Goal: Browse casually

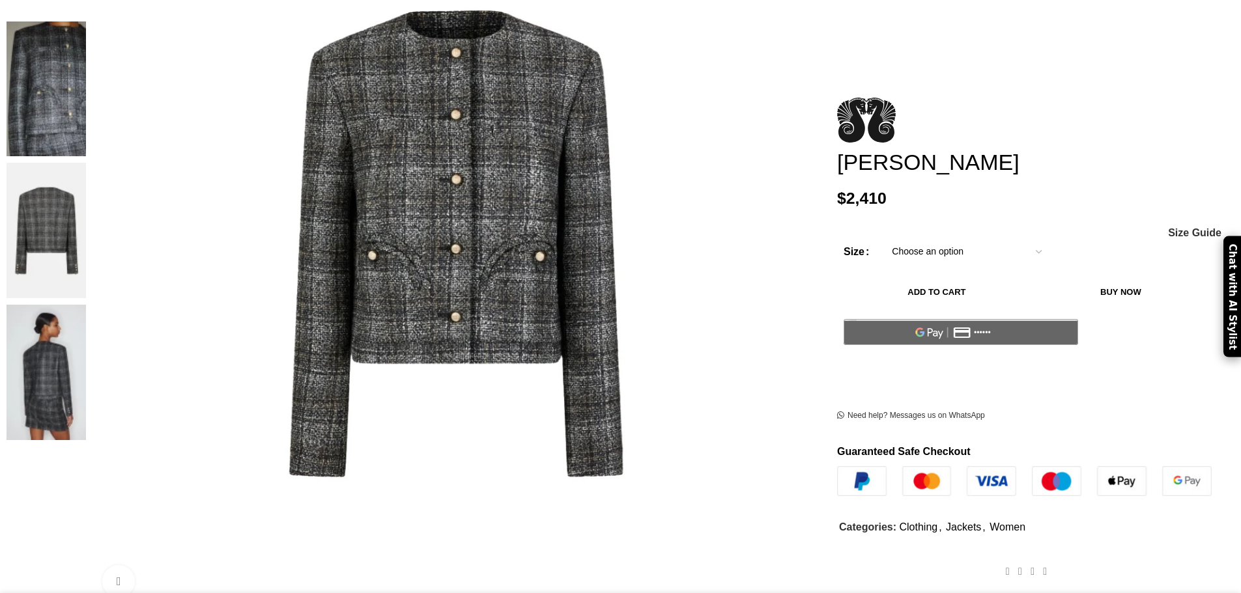
scroll to position [391, 0]
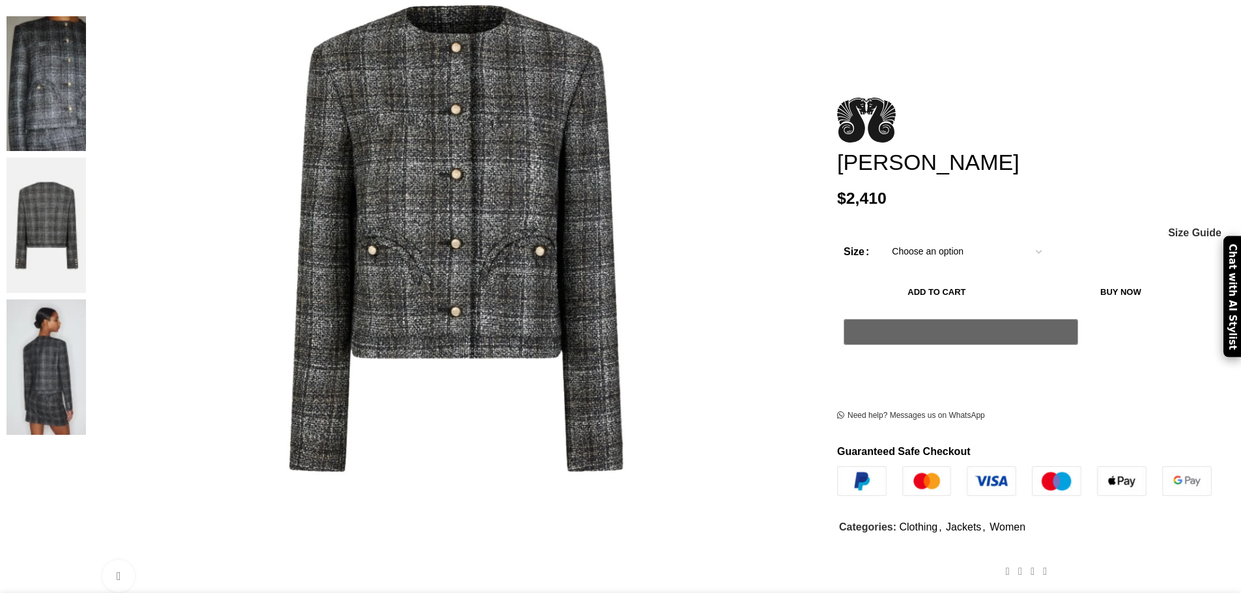
click at [86, 300] on img at bounding box center [46, 368] width 79 height 136
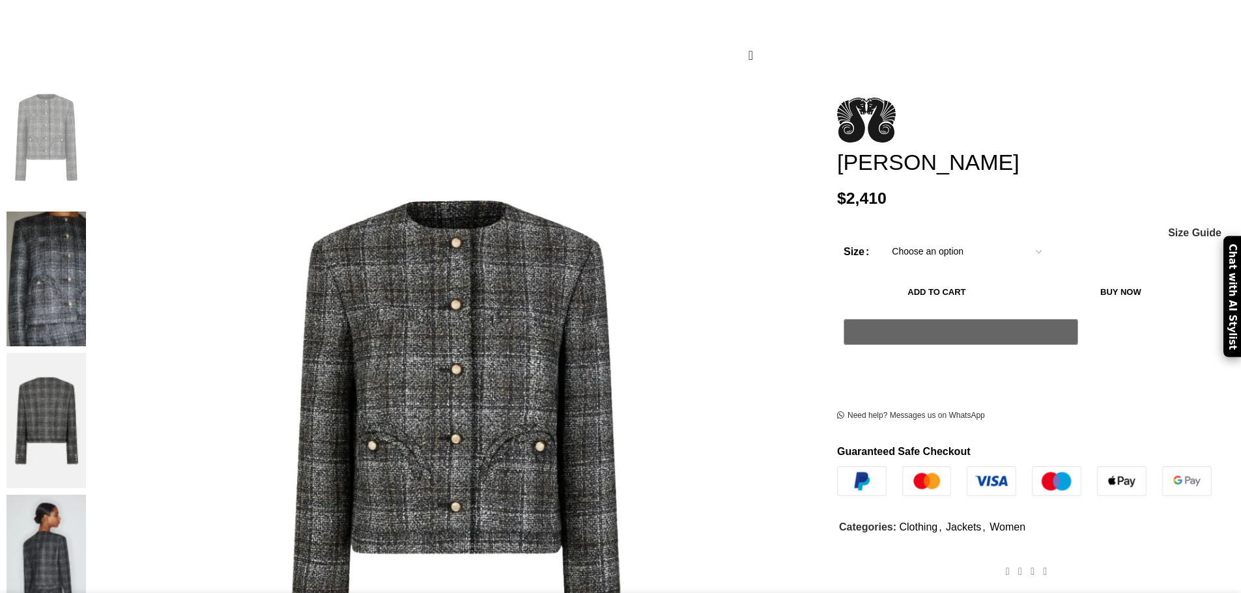
click at [86, 353] on img at bounding box center [46, 421] width 79 height 136
click at [86, 495] on img at bounding box center [46, 563] width 79 height 136
click at [86, 212] on img at bounding box center [46, 280] width 79 height 136
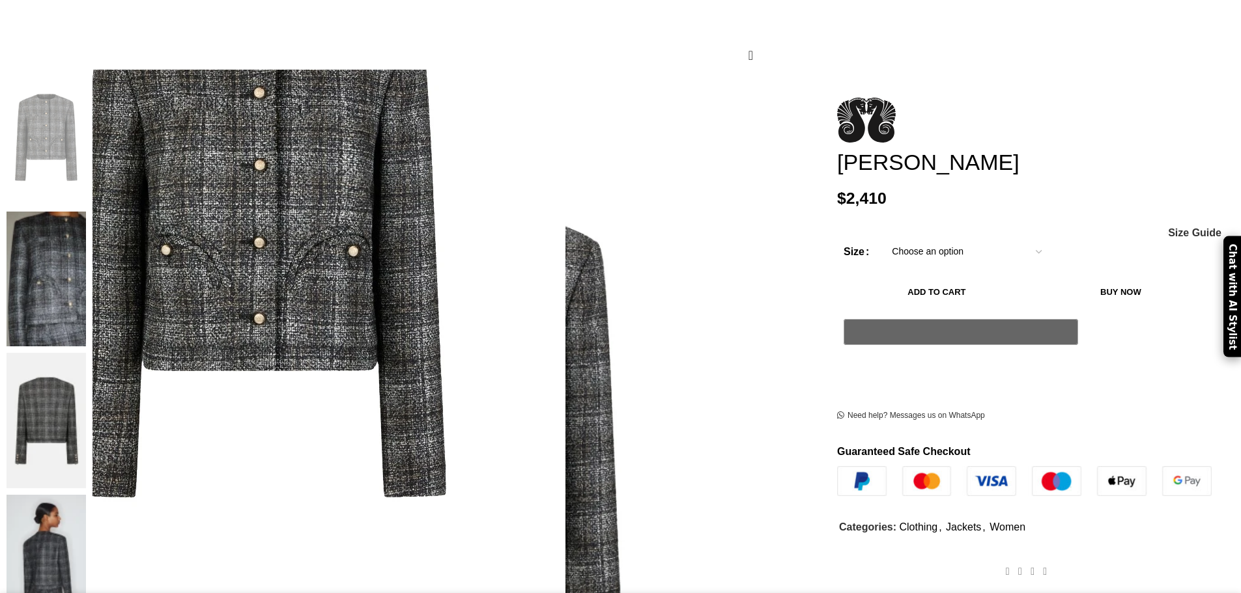
click at [565, 279] on img at bounding box center [259, 237] width 611 height 814
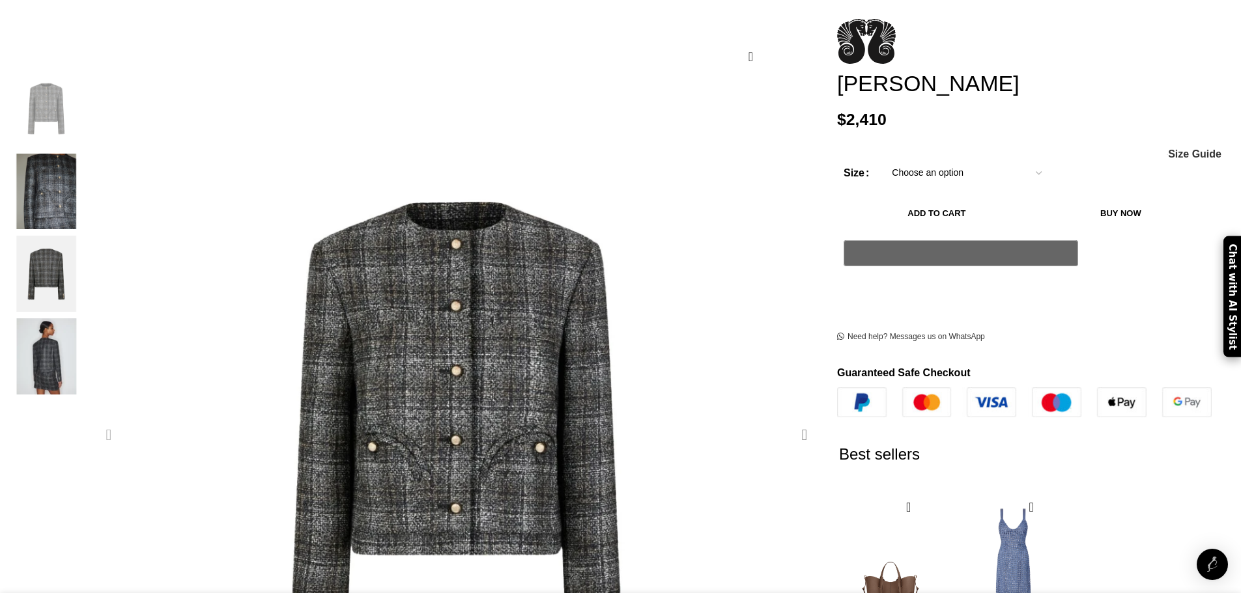
click at [788, 419] on div "Next slide" at bounding box center [804, 435] width 33 height 33
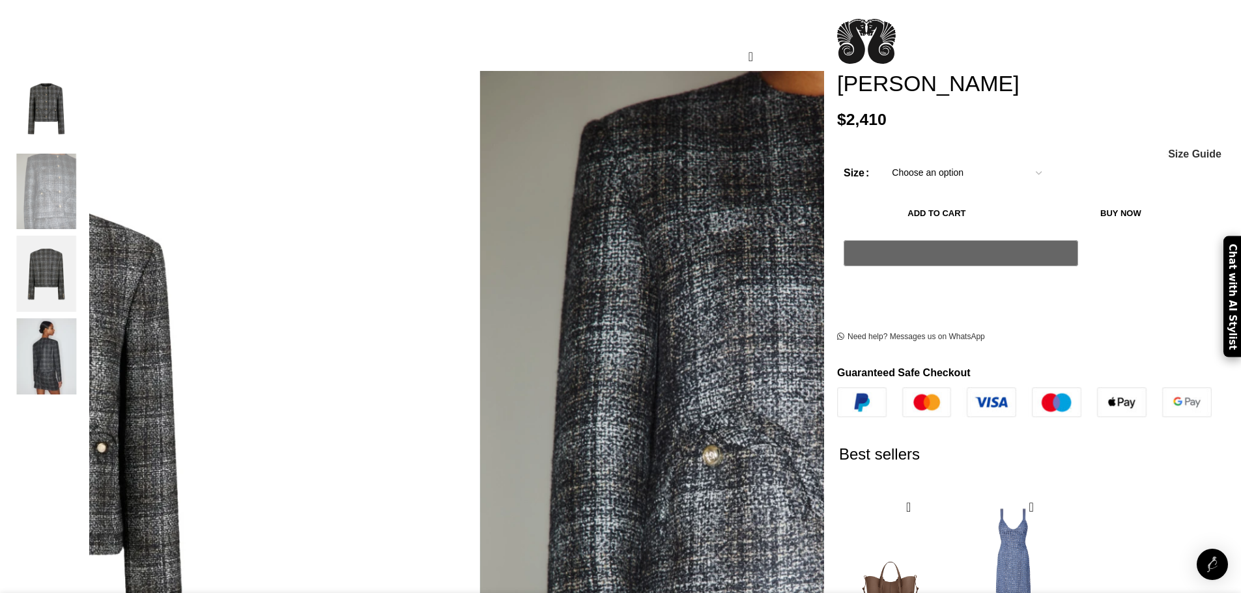
scroll to position [0, 137]
click at [788, 419] on div "Next slide" at bounding box center [804, 435] width 33 height 33
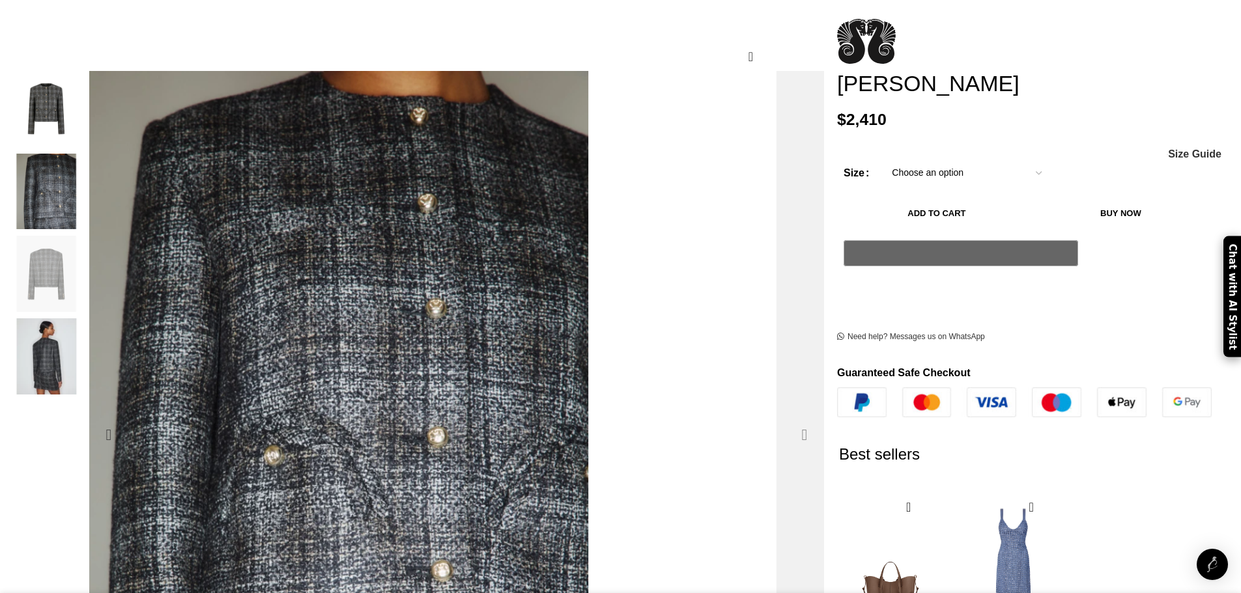
click at [788, 419] on div "Next slide" at bounding box center [804, 435] width 33 height 33
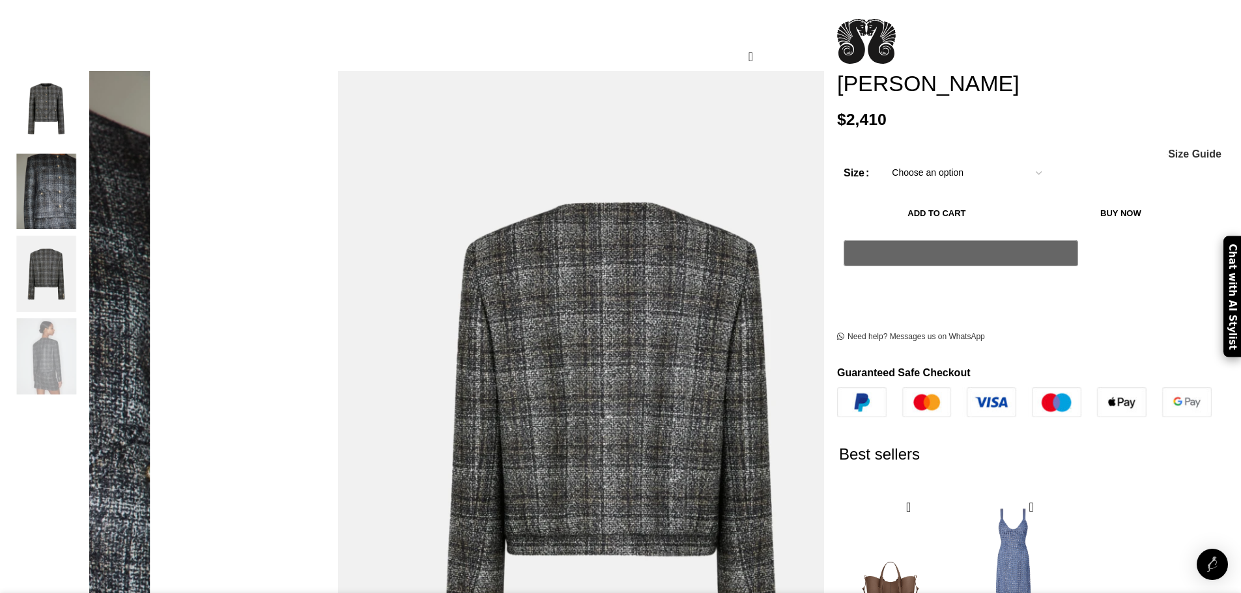
scroll to position [0, 274]
click at [86, 91] on img "1 / 4" at bounding box center [46, 109] width 79 height 76
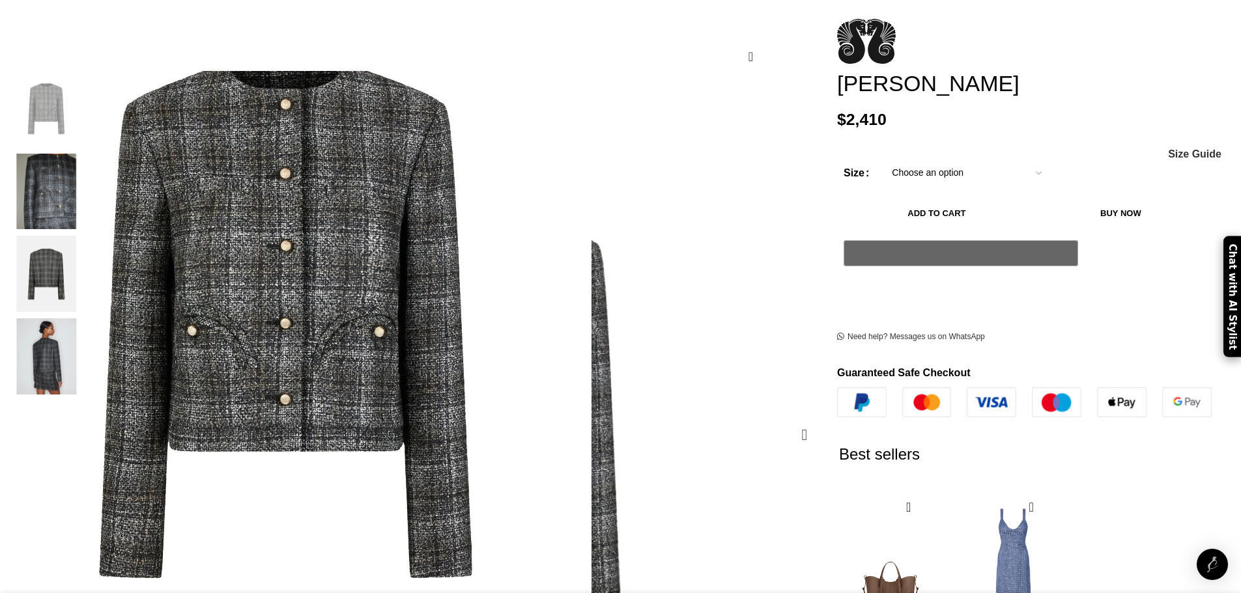
click at [585, 236] on img "1 / 4" at bounding box center [285, 318] width 611 height 814
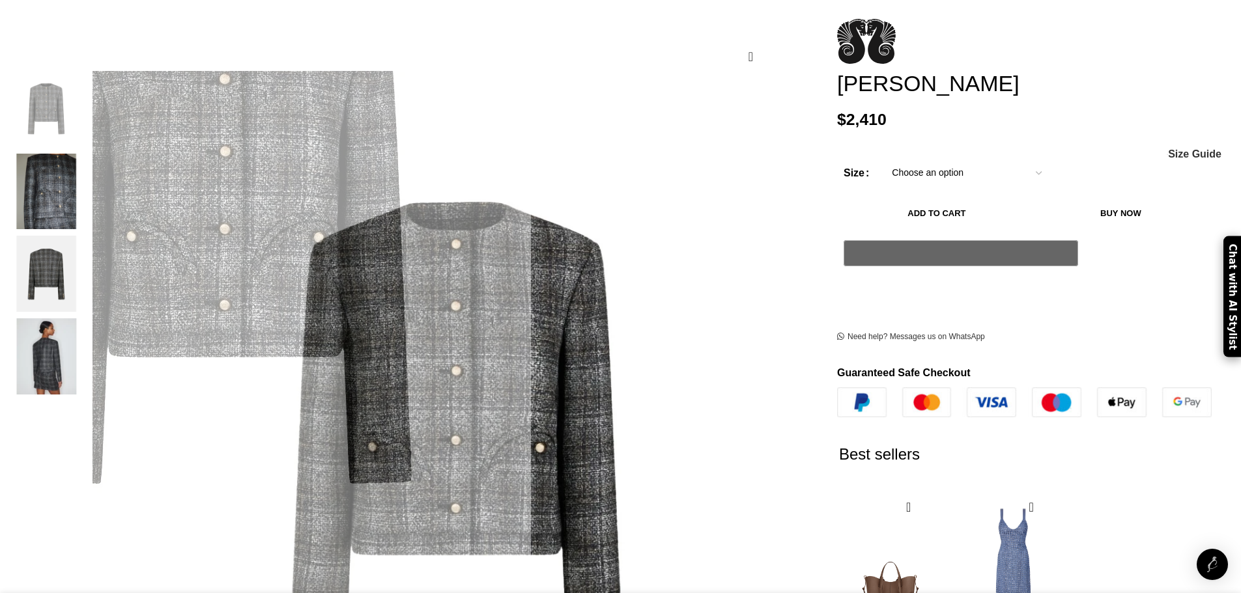
scroll to position [0, 412]
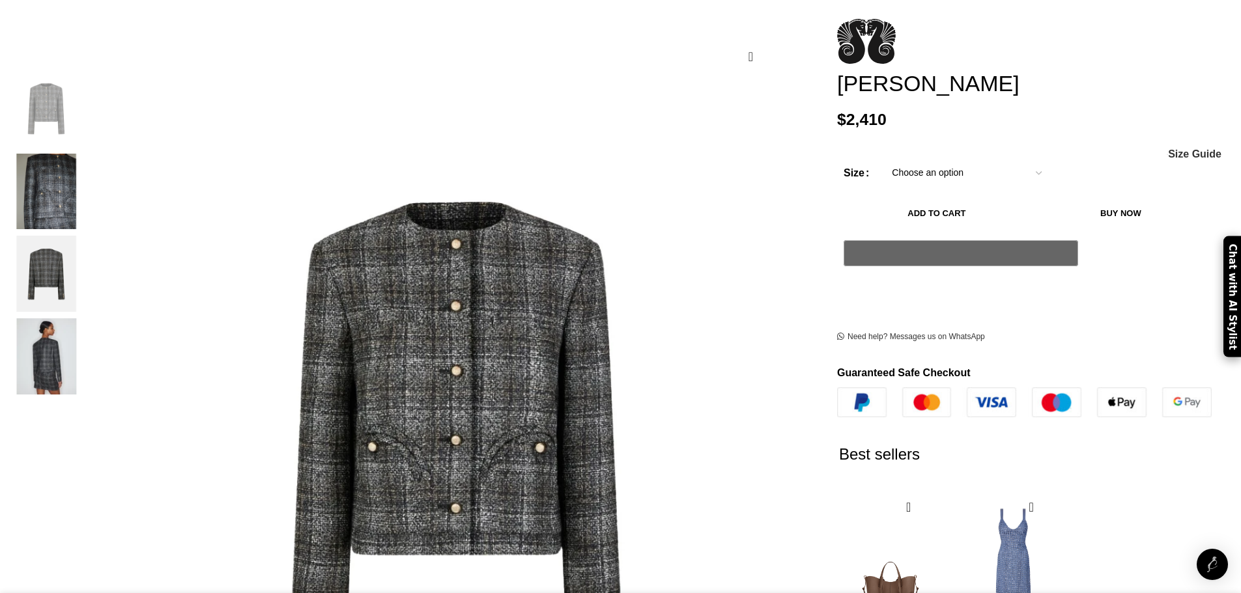
click at [86, 274] on img "3 / 4" at bounding box center [46, 274] width 79 height 76
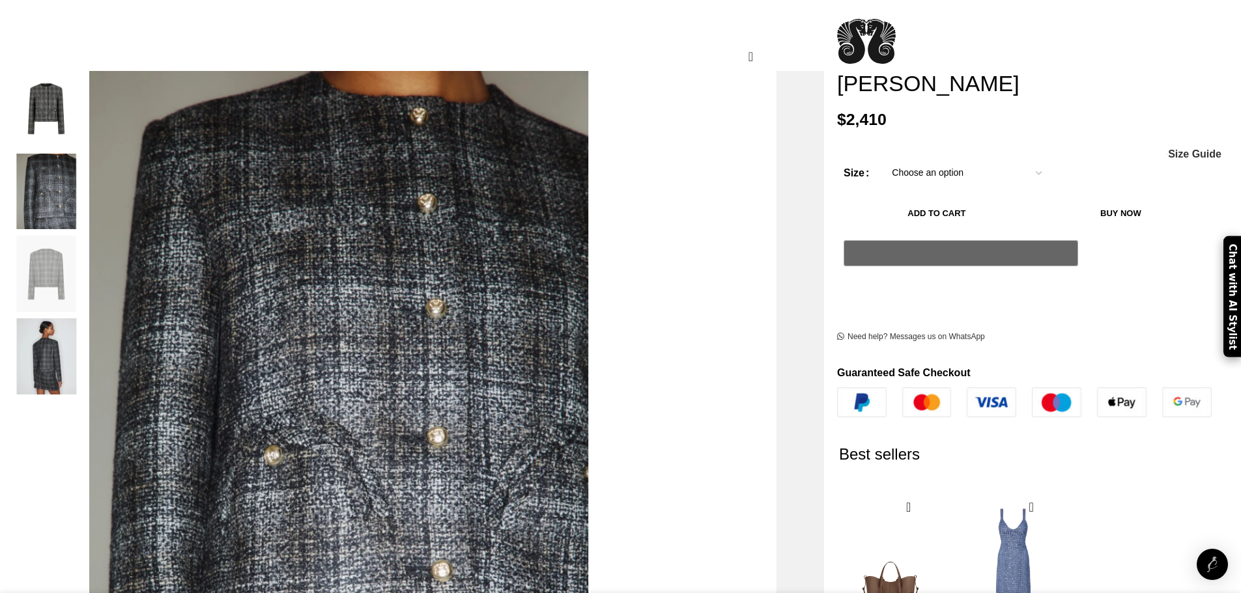
scroll to position [0, 549]
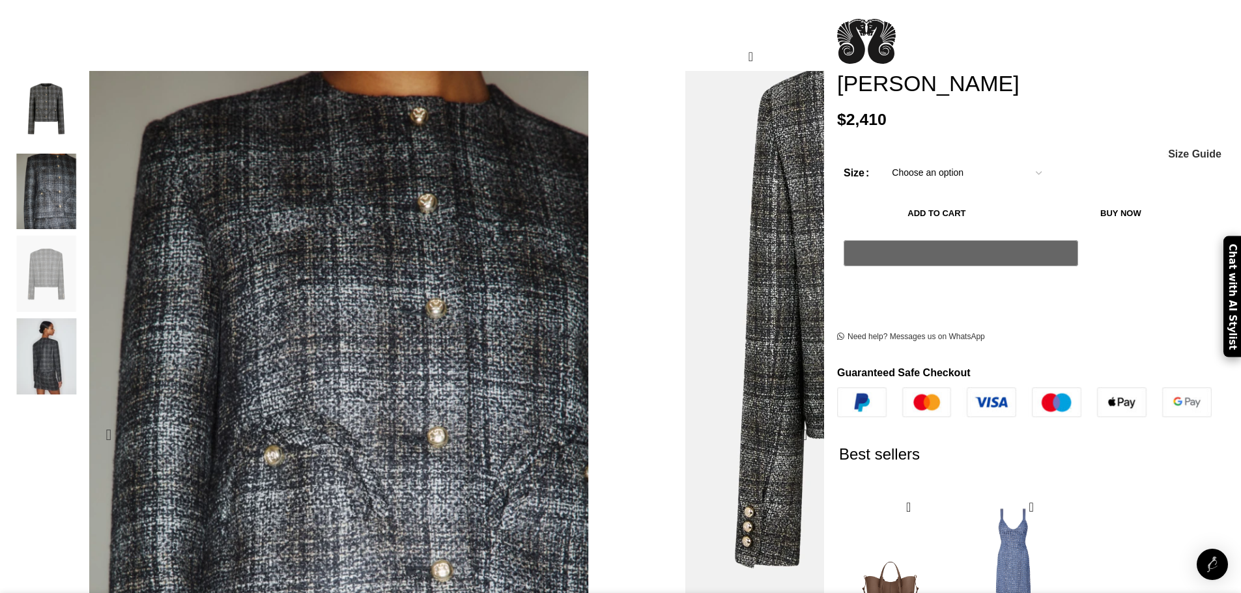
click at [618, 250] on img "3 / 4" at bounding box center [923, 305] width 611 height 814
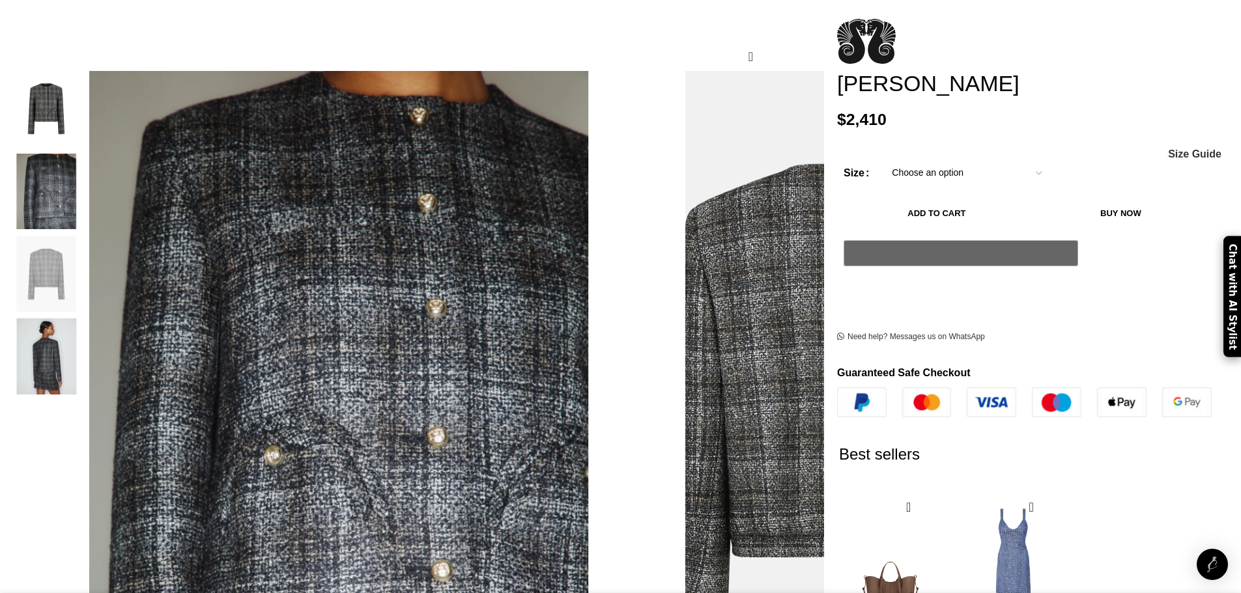
scroll to position [0, 686]
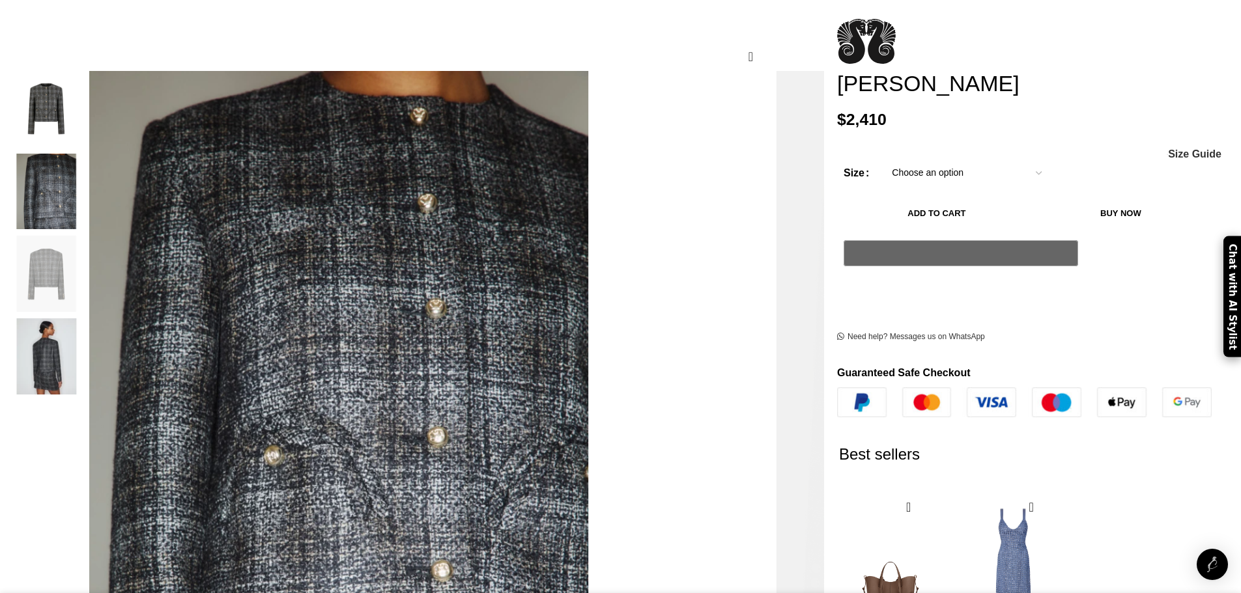
click at [86, 158] on img "2 / 4" at bounding box center [46, 192] width 79 height 76
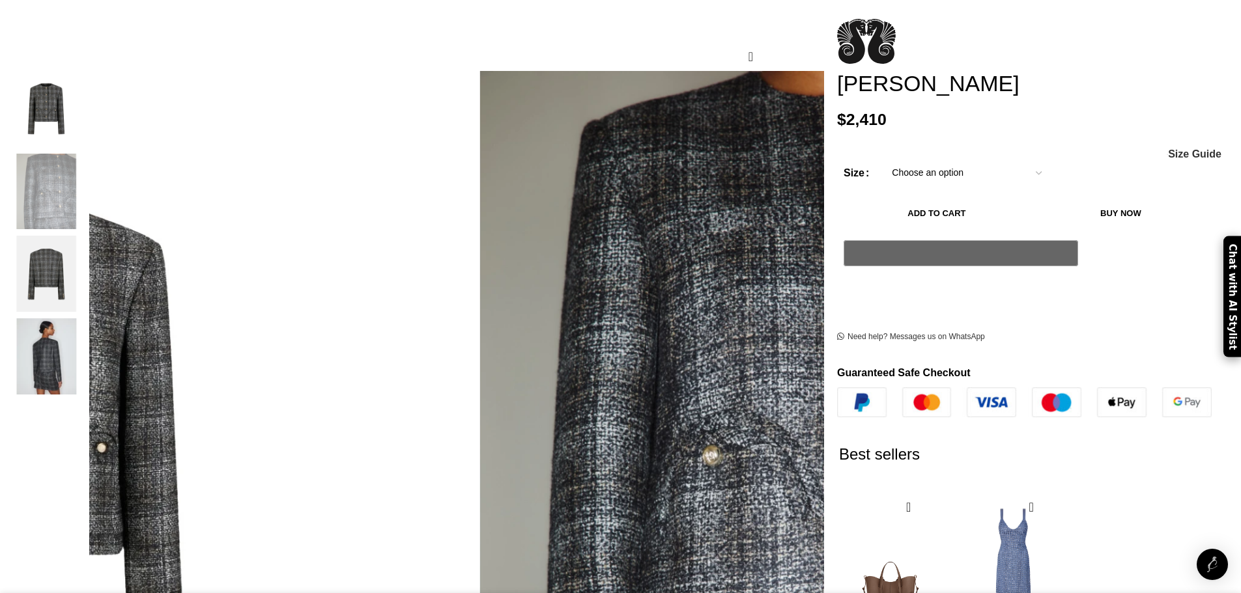
scroll to position [0, 823]
click at [86, 92] on img "1 / 4" at bounding box center [46, 109] width 79 height 76
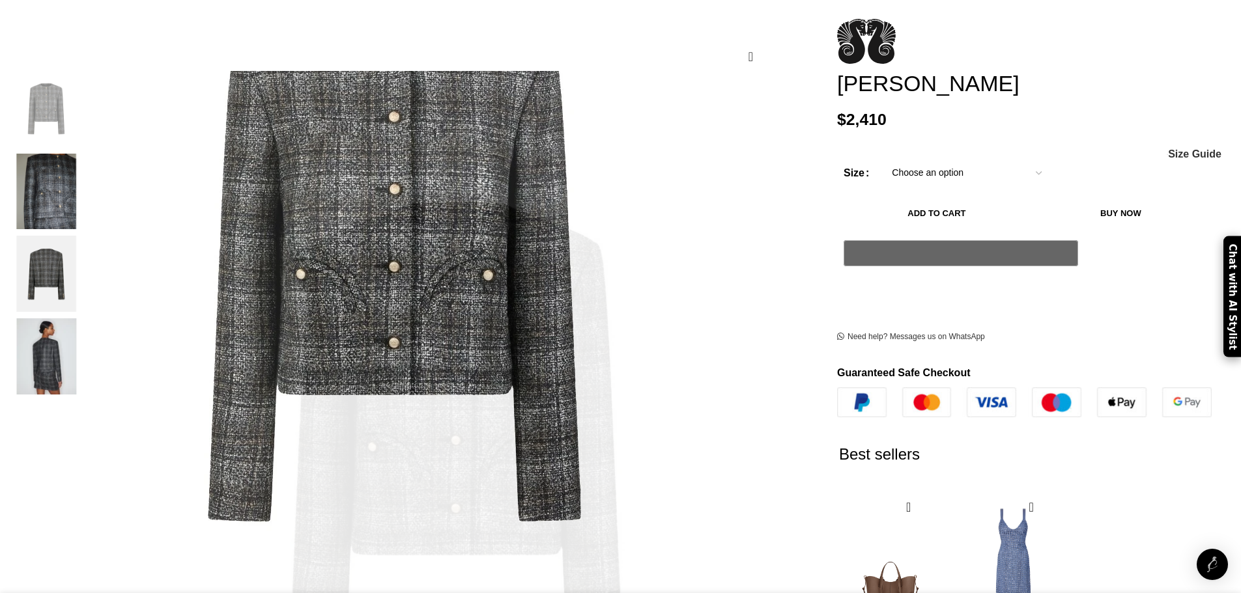
click at [86, 270] on img "3 / 4" at bounding box center [46, 274] width 79 height 76
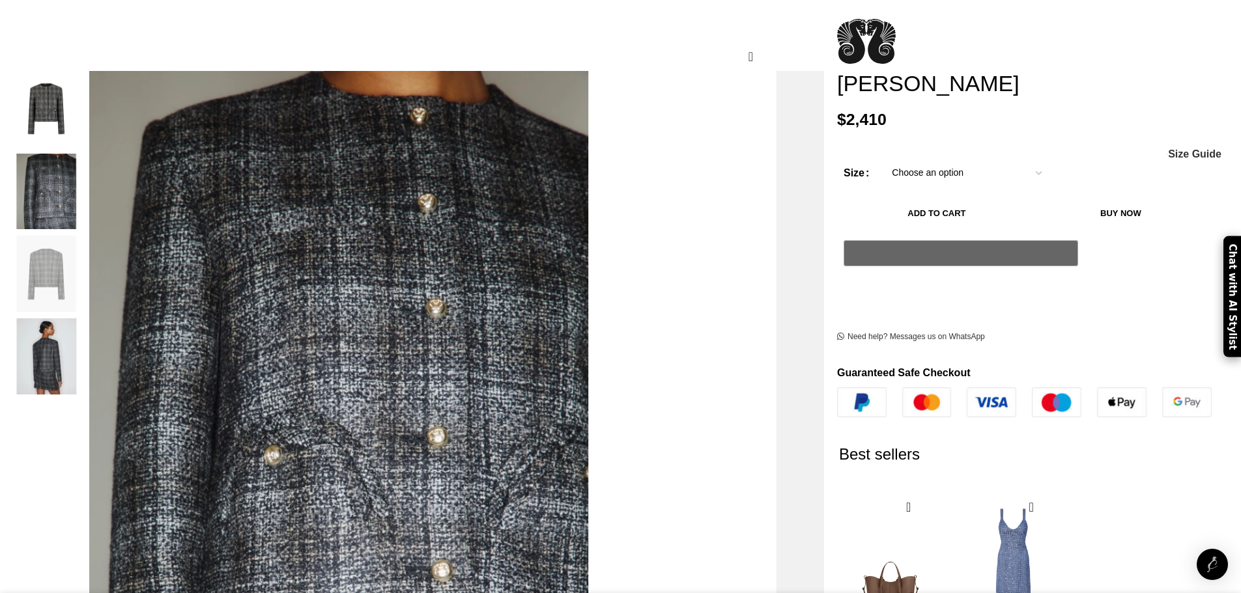
scroll to position [0, 1097]
click at [86, 347] on img "4 / 4" at bounding box center [46, 357] width 79 height 76
